Goal: Information Seeking & Learning: Check status

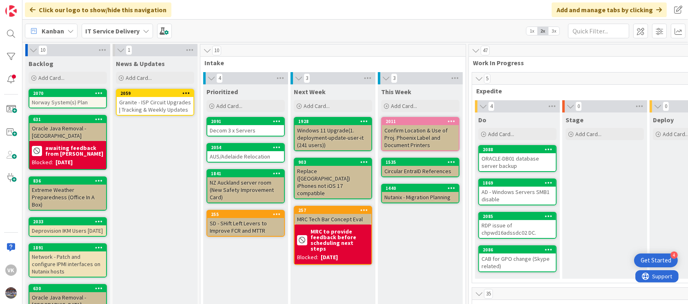
scroll to position [45, 248]
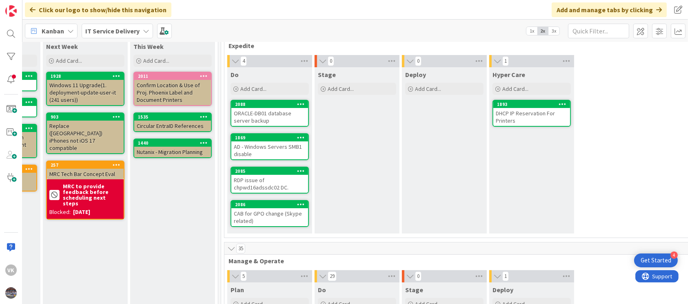
click at [258, 180] on div "RDP issue of chpwd16adssdc02 DC." at bounding box center [269, 184] width 77 height 18
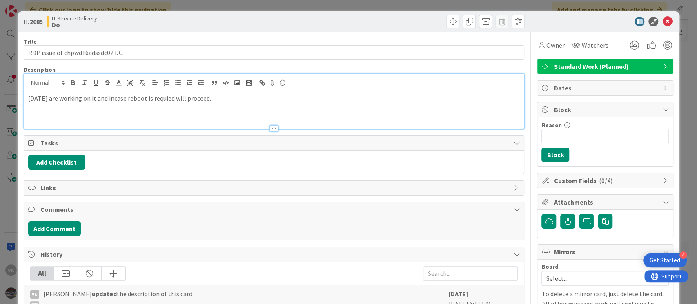
click at [25, 83] on div "[DATE] are working on it and incase reboot is requied will proceed." at bounding box center [274, 101] width 500 height 55
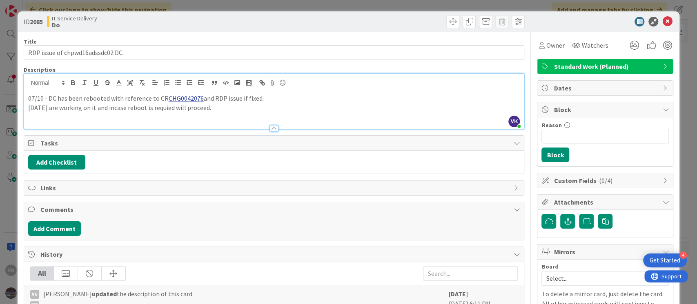
drag, startPoint x: 269, startPoint y: 97, endPoint x: 49, endPoint y: 96, distance: 220.3
click at [49, 96] on p "07/10 - DC has been rebooted with reference to CR CHG0042076 and RDP issue if f…" at bounding box center [274, 98] width 492 height 9
copy p "DC has been rebooted with reference to CR CHG0042076 and RDP issue if fixed."
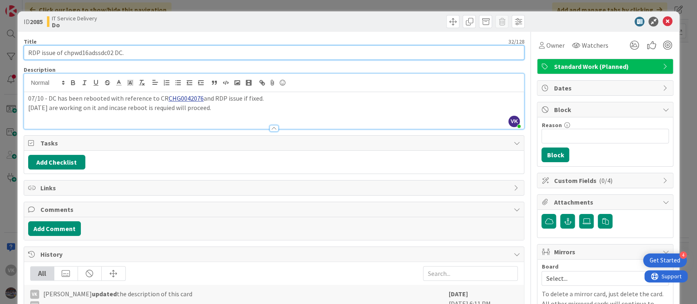
drag, startPoint x: 131, startPoint y: 55, endPoint x: 11, endPoint y: 56, distance: 119.6
click at [11, 56] on div "ID 2085 IT Service Delivery Do Title 32 / 128 RDP issue of chpwd16adssdc02 DC. …" at bounding box center [348, 152] width 697 height 304
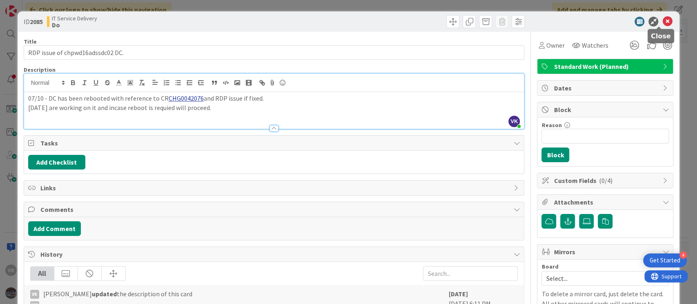
click at [662, 21] on icon at bounding box center [667, 22] width 10 height 10
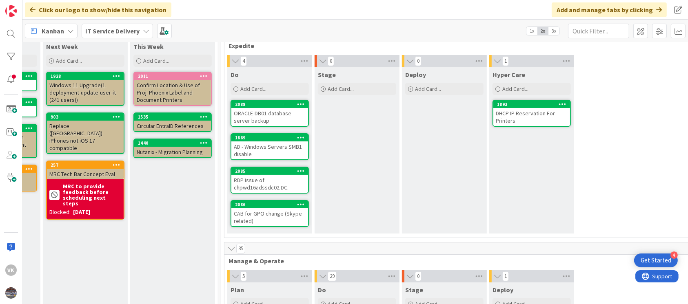
click at [259, 216] on div "CAB for GPO change (Skype related)" at bounding box center [269, 218] width 77 height 18
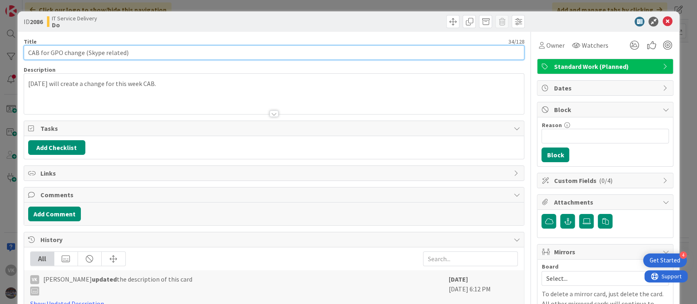
drag, startPoint x: 127, startPoint y: 51, endPoint x: 26, endPoint y: 56, distance: 101.4
click at [26, 56] on input "CAB for GPO change (Skype related)" at bounding box center [274, 52] width 501 height 15
